Goal: Navigation & Orientation: Find specific page/section

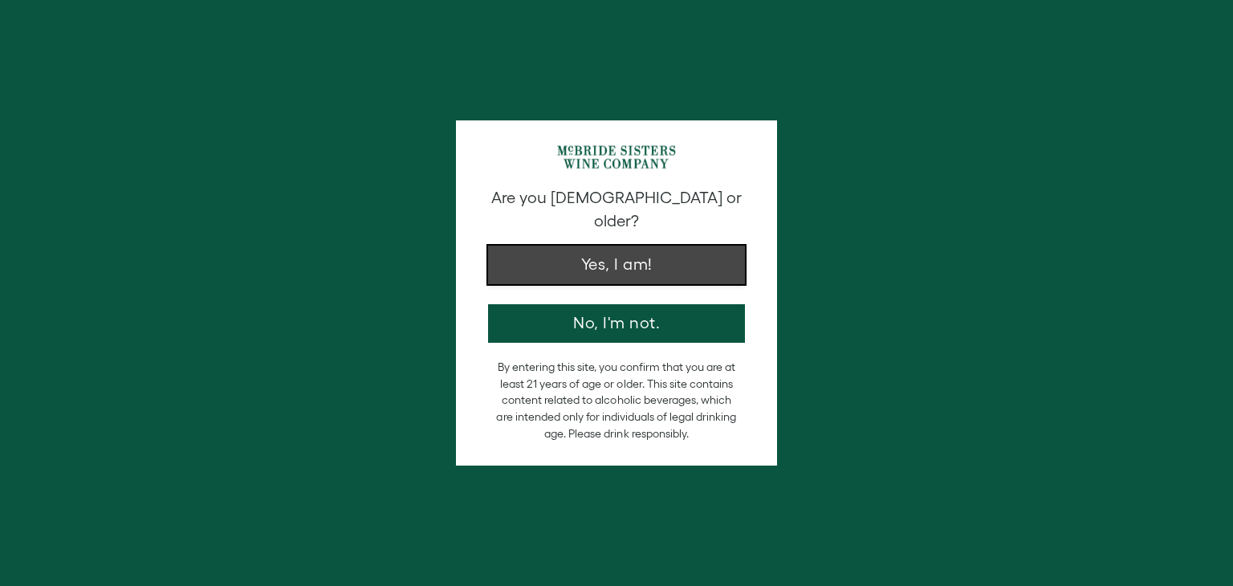
click at [624, 246] on button "Yes, I am!" at bounding box center [616, 265] width 257 height 39
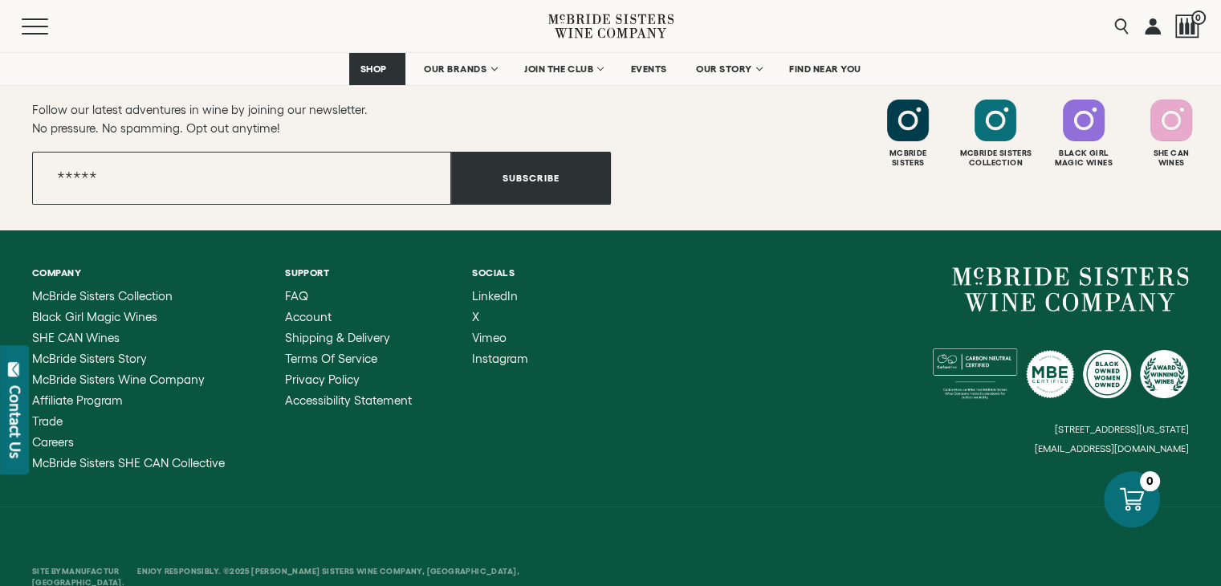
scroll to position [6047, 0]
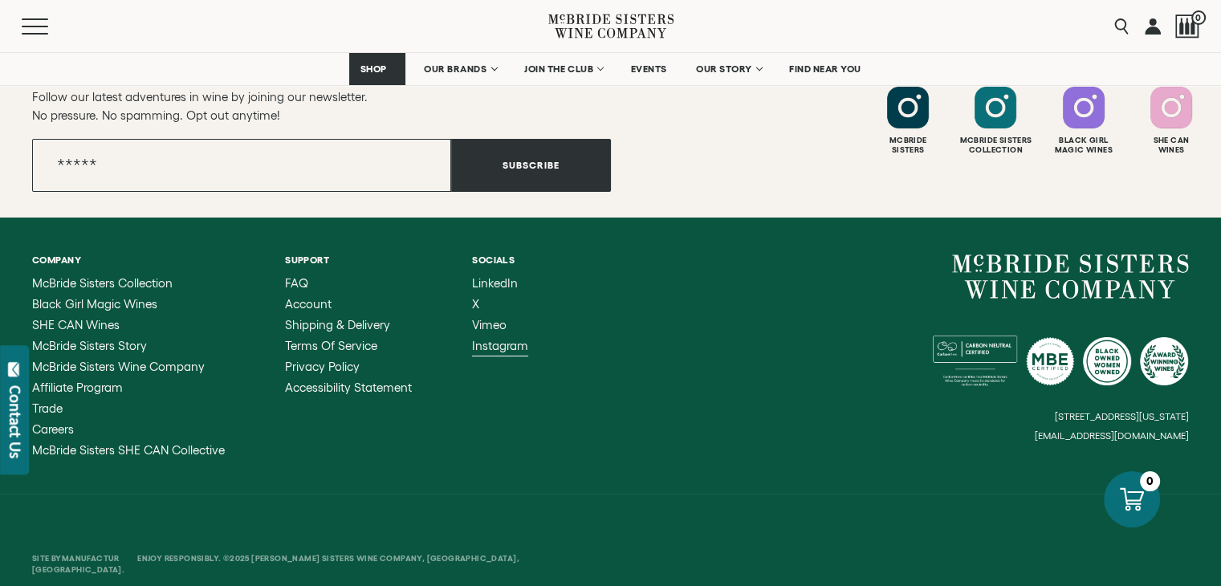
click at [479, 339] on span "Instagram" at bounding box center [500, 346] width 56 height 14
